Goal: Check status: Check status

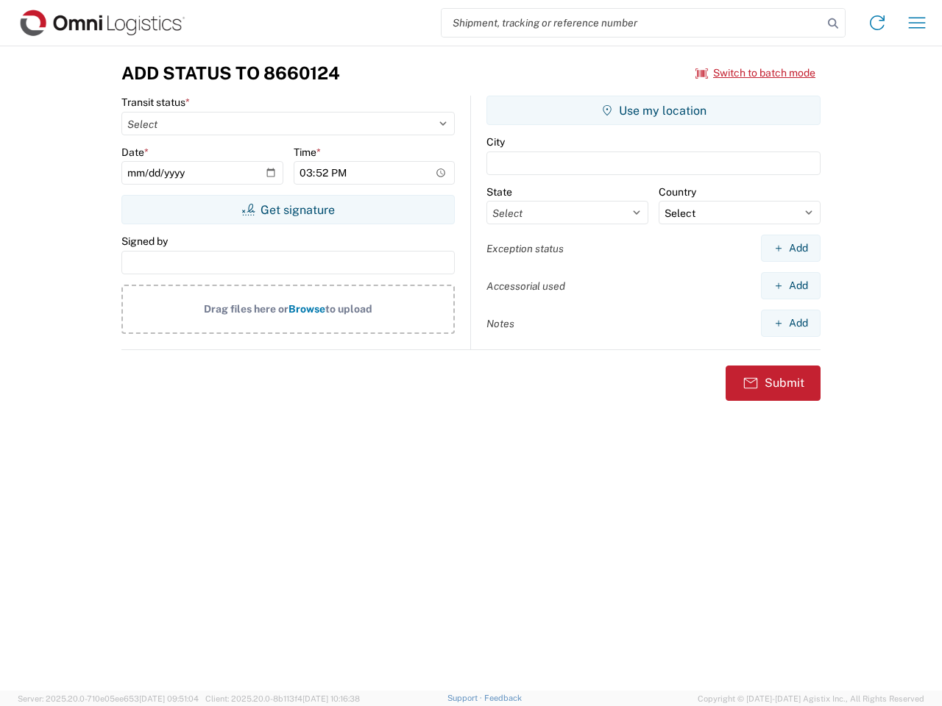
click at [632, 23] on input "search" at bounding box center [632, 23] width 381 height 28
click at [833, 24] on icon at bounding box center [833, 23] width 21 height 21
click at [877, 23] on icon at bounding box center [877, 23] width 24 height 24
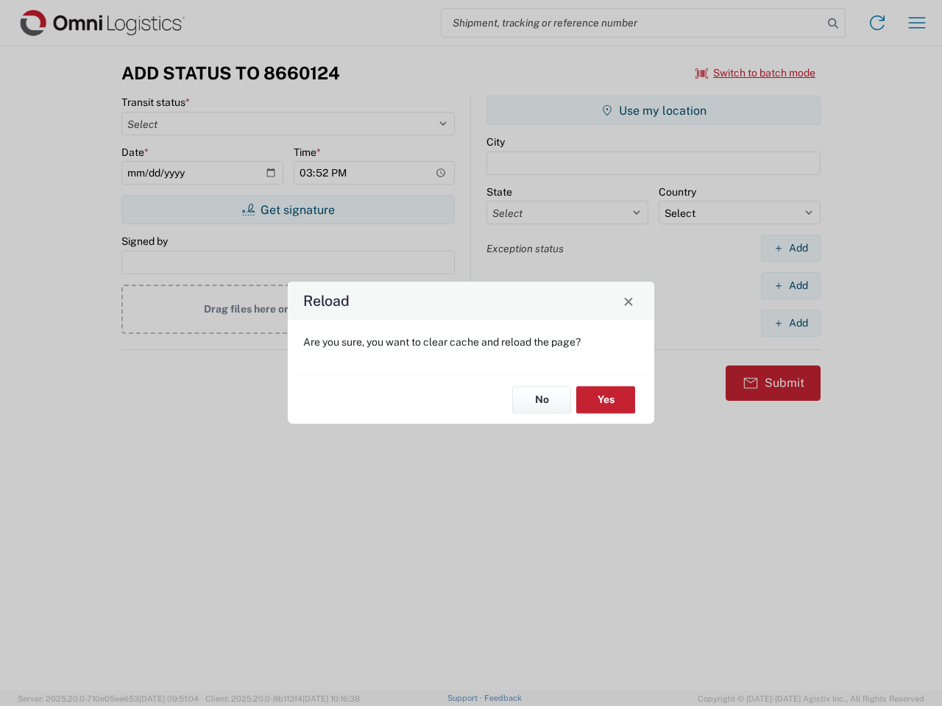
click at [756, 73] on div "Reload Are you sure, you want to clear cache and reload the page? No Yes" at bounding box center [471, 353] width 942 height 706
click at [288, 210] on div "Reload Are you sure, you want to clear cache and reload the page? No Yes" at bounding box center [471, 353] width 942 height 706
click at [653, 110] on div "Reload Are you sure, you want to clear cache and reload the page? No Yes" at bounding box center [471, 353] width 942 height 706
click at [790, 248] on div "Reload Are you sure, you want to clear cache and reload the page? No Yes" at bounding box center [471, 353] width 942 height 706
click at [790, 286] on div "Reload Are you sure, you want to clear cache and reload the page? No Yes" at bounding box center [471, 353] width 942 height 706
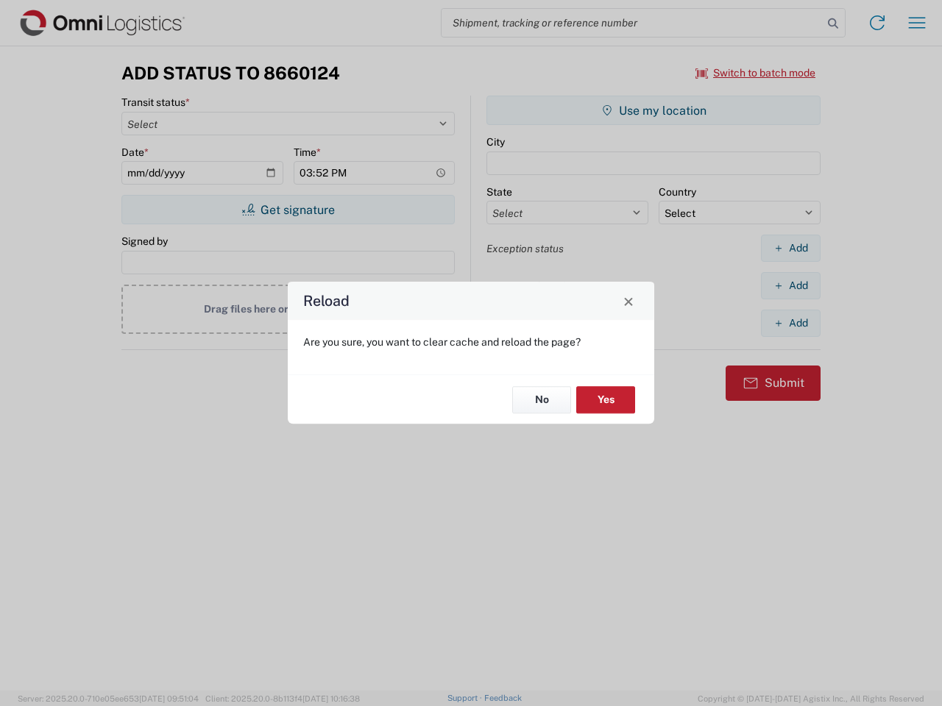
click at [790, 323] on div "Reload Are you sure, you want to clear cache and reload the page? No Yes" at bounding box center [471, 353] width 942 height 706
